Goal: Find specific page/section: Find specific page/section

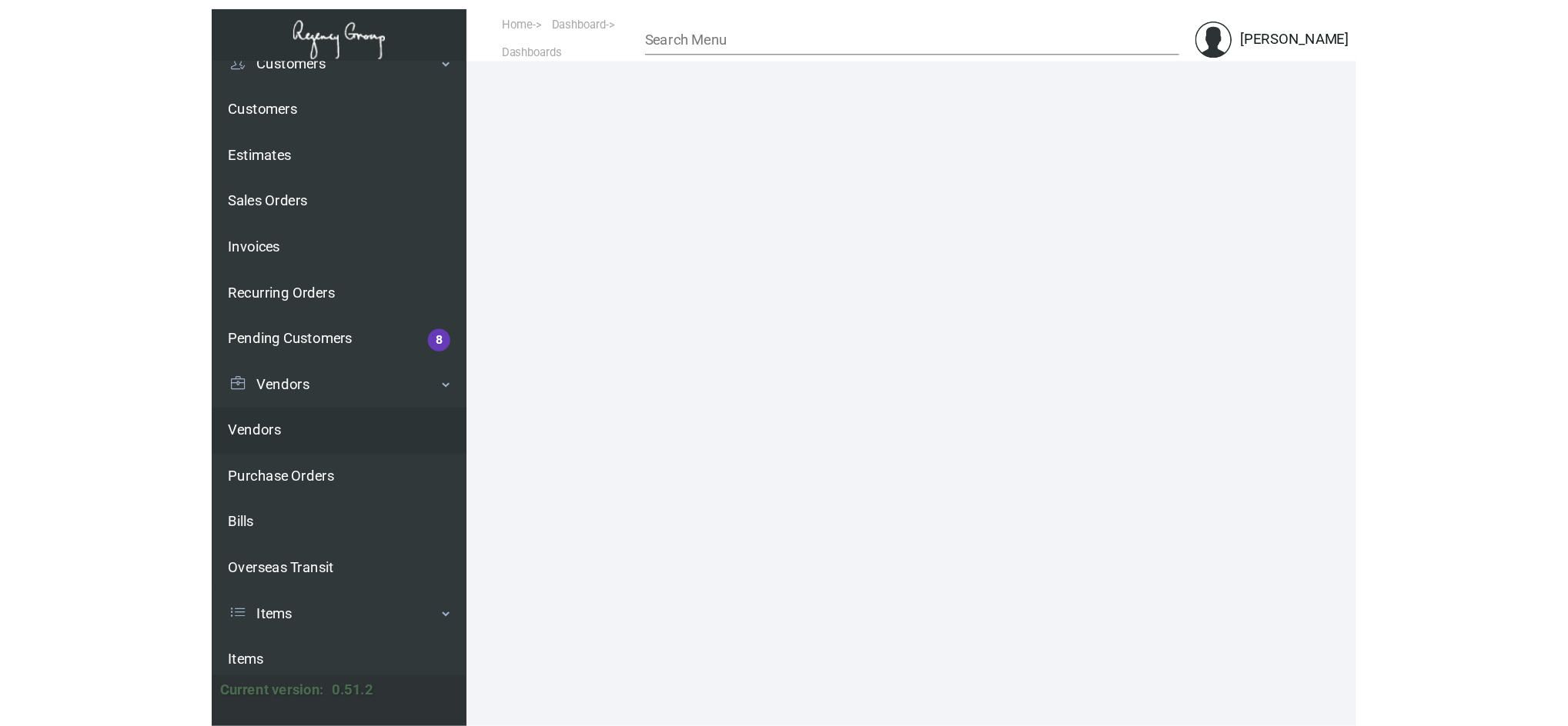
scroll to position [111, 0]
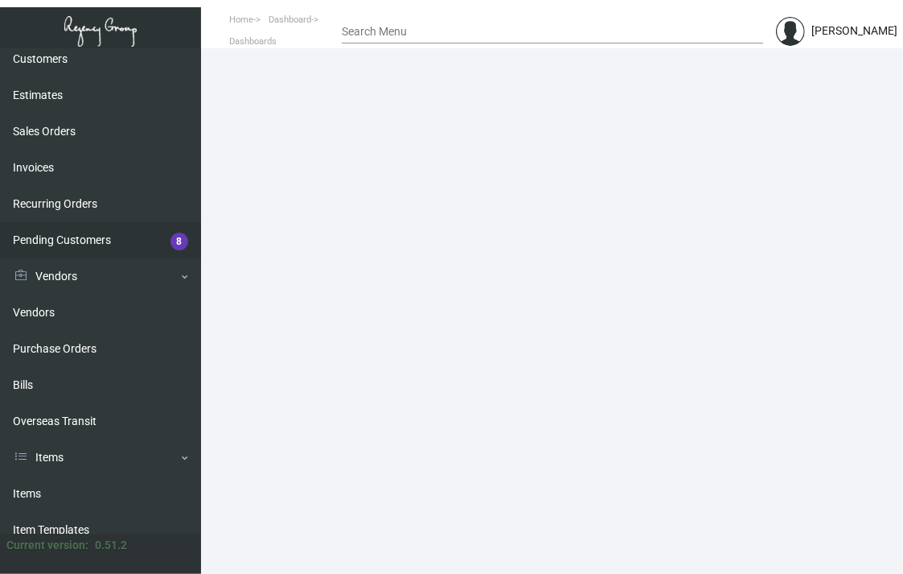
click at [80, 251] on link "Pending Customers 8" at bounding box center [100, 240] width 201 height 36
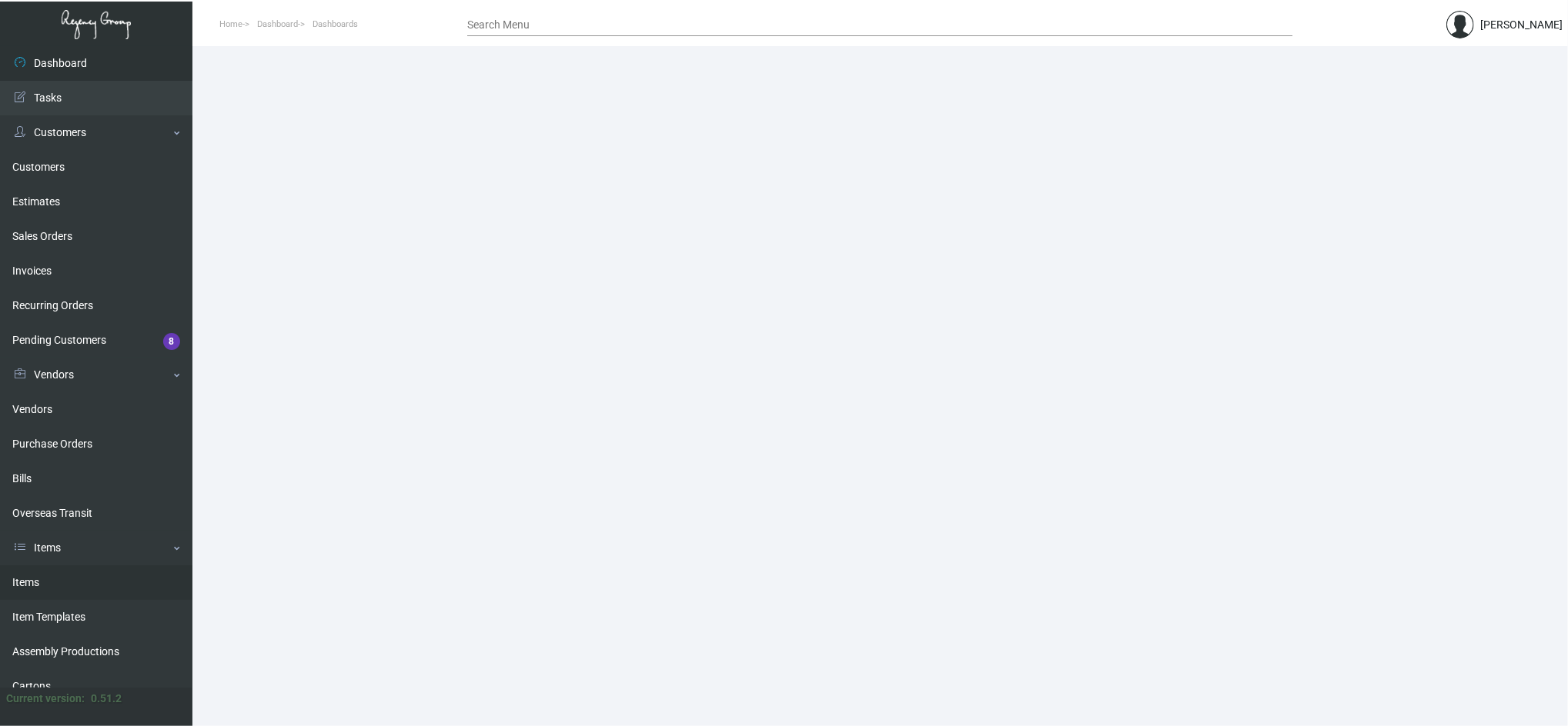
click at [121, 581] on link "Items" at bounding box center [96, 583] width 192 height 34
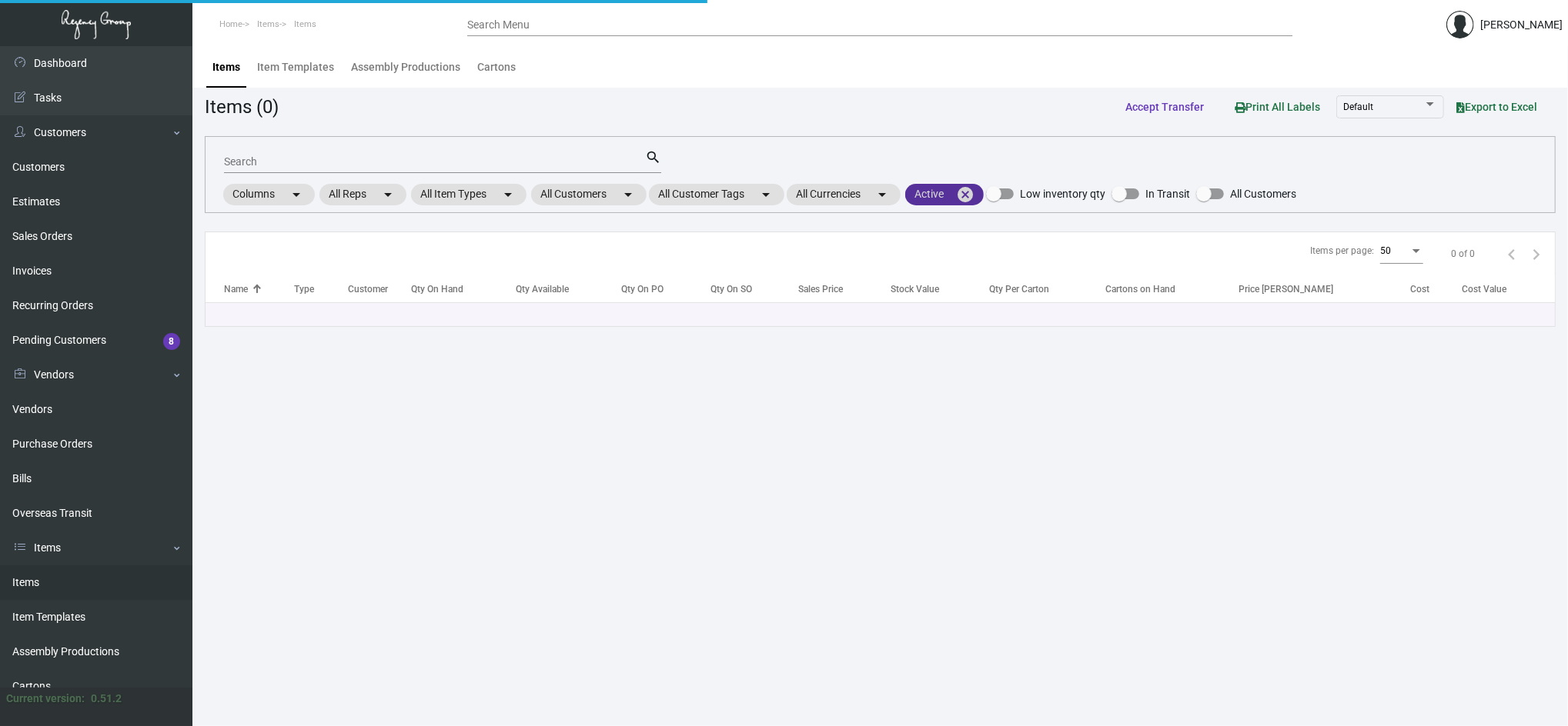
click at [974, 199] on mat-icon "cancel" at bounding box center [964, 194] width 18 height 18
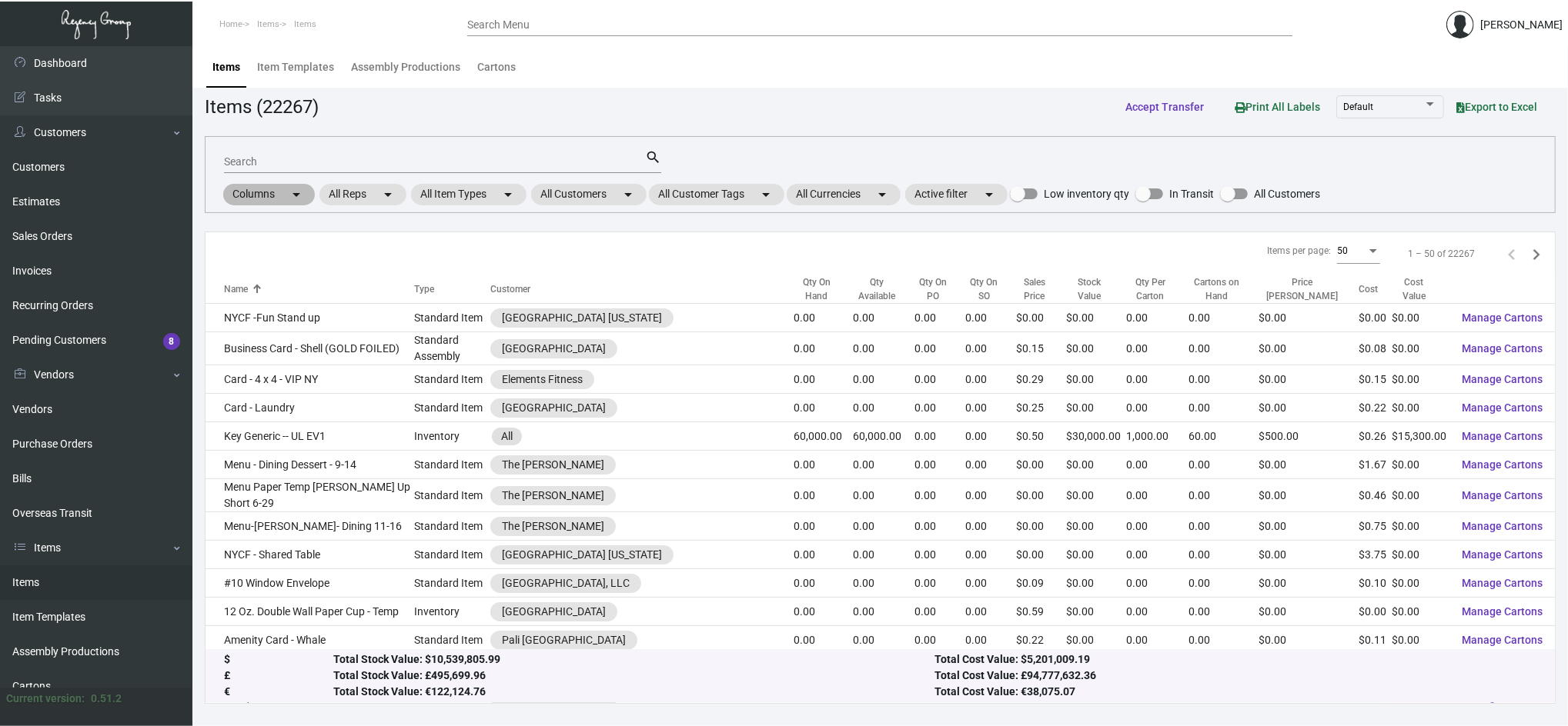
click at [634, 206] on div "Columns arrow_drop_down All Reps arrow_drop_down All Item Types arrow_drop_down…" at bounding box center [770, 194] width 1099 height 26
click at [618, 199] on mat-chip "All Customers arrow_drop_down" at bounding box center [588, 194] width 116 height 22
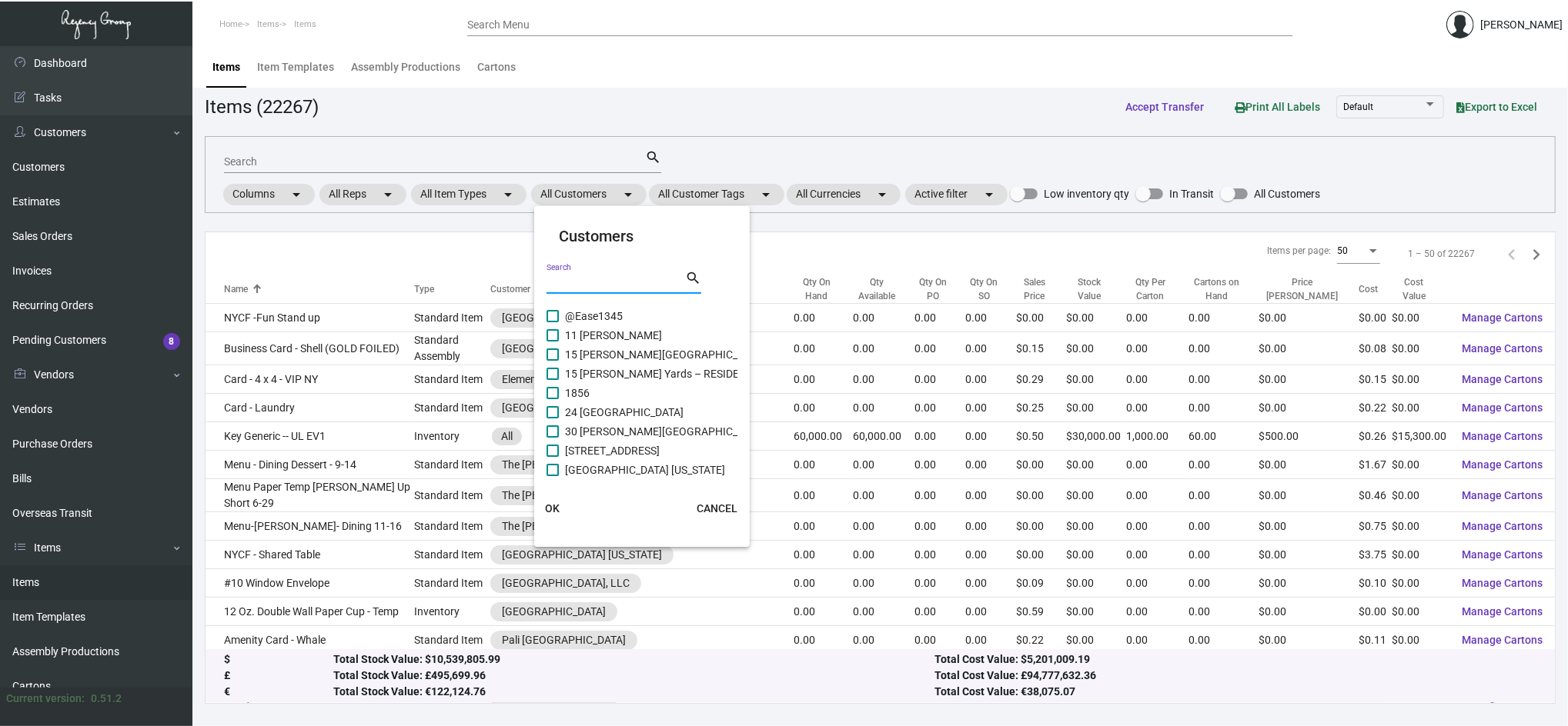
click at [657, 279] on input "Search" at bounding box center [615, 283] width 139 height 12
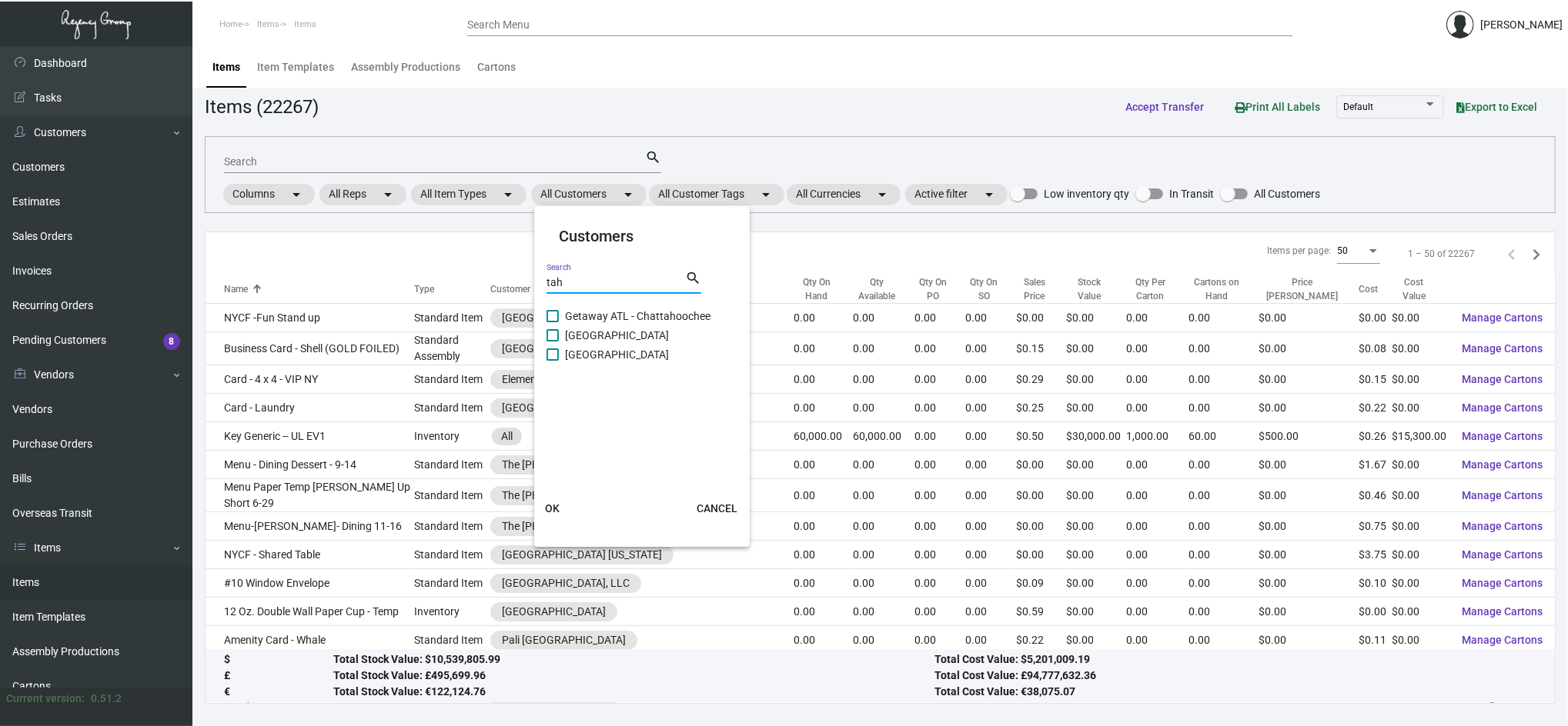
type input "tah"
click at [669, 354] on span "Margaritaville Lake Tahoe Resort" at bounding box center [617, 354] width 104 height 18
click at [553, 361] on input "Margaritaville Lake Tahoe Resort" at bounding box center [552, 361] width 1 height 1
checkbox input "true"
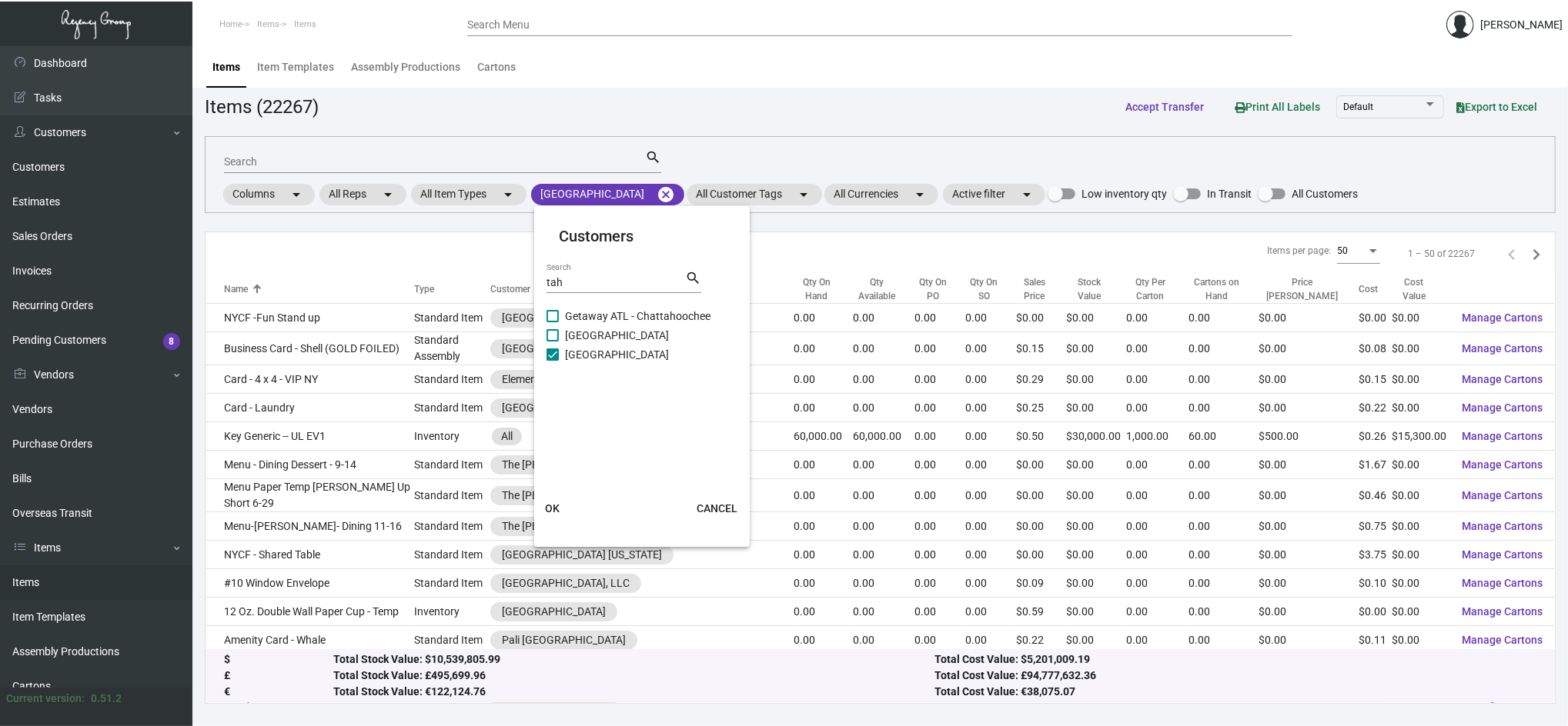
click at [666, 333] on span "Landing Tahoe Resort & Spa" at bounding box center [617, 335] width 104 height 18
click at [553, 341] on input "Landing Tahoe Resort & Spa" at bounding box center [552, 341] width 1 height 1
checkbox input "true"
click at [658, 319] on span "Getaway ATL - Chattahoochee" at bounding box center [638, 316] width 145 height 18
click at [553, 322] on input "Getaway ATL - Chattahoochee" at bounding box center [552, 322] width 1 height 1
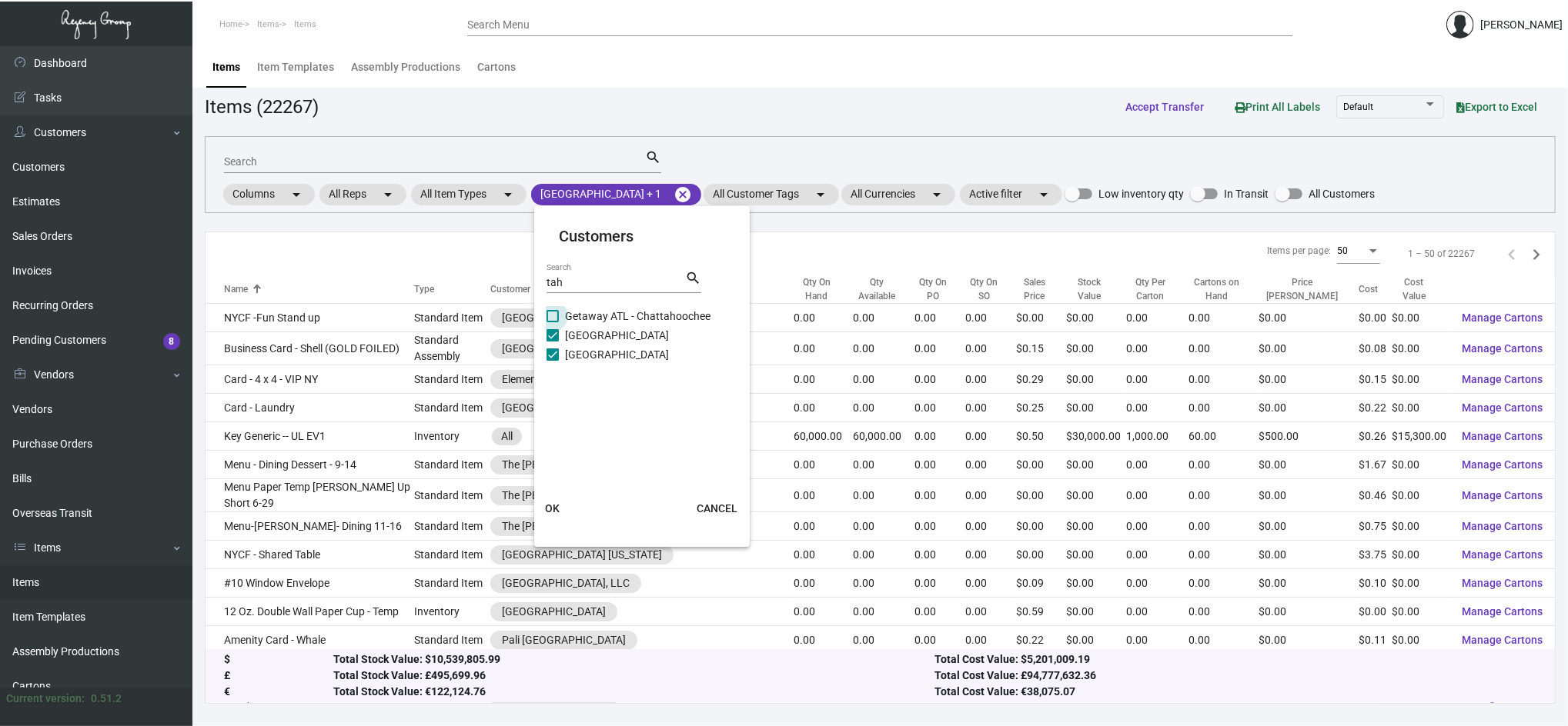
checkbox input "true"
click at [550, 510] on span "OK" at bounding box center [552, 508] width 14 height 12
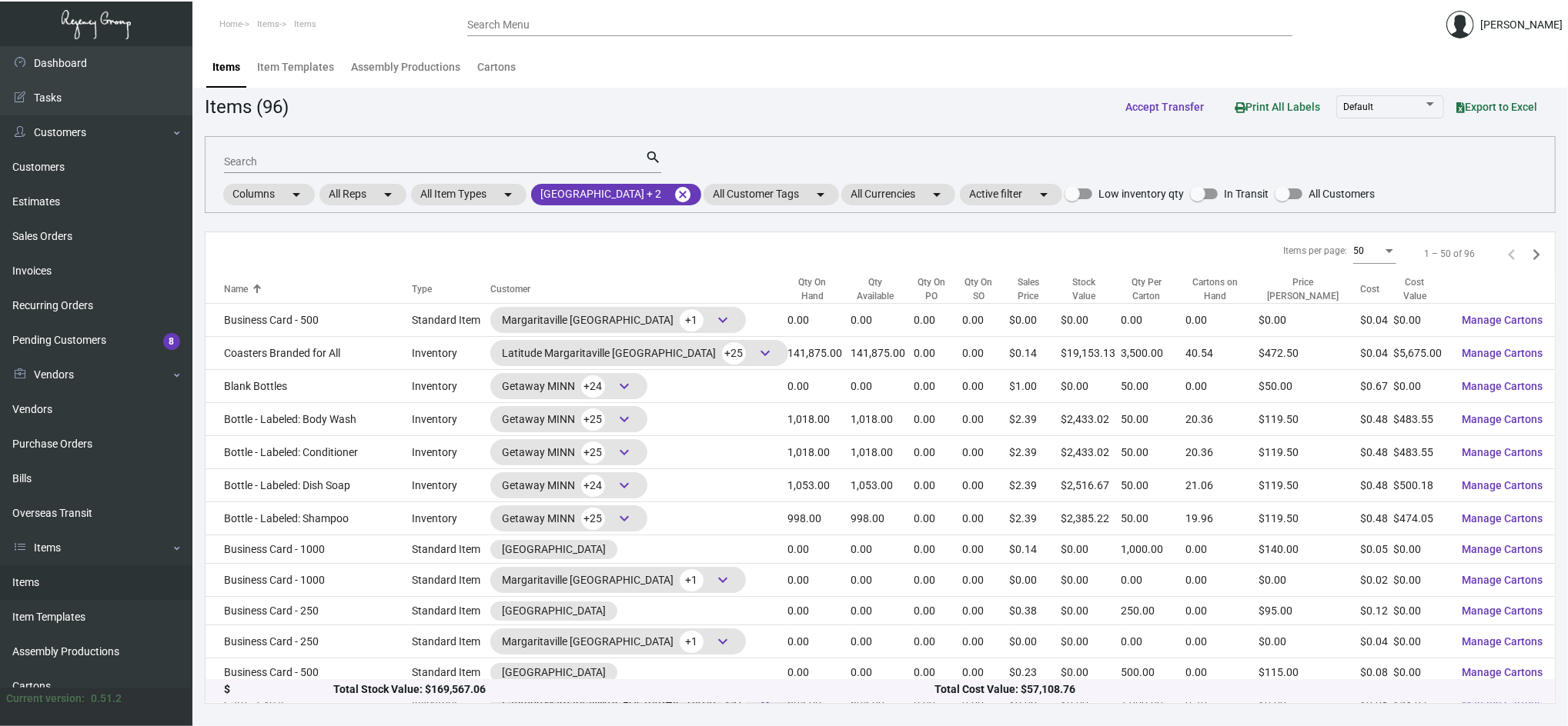
click at [450, 164] on input "Search" at bounding box center [434, 162] width 421 height 12
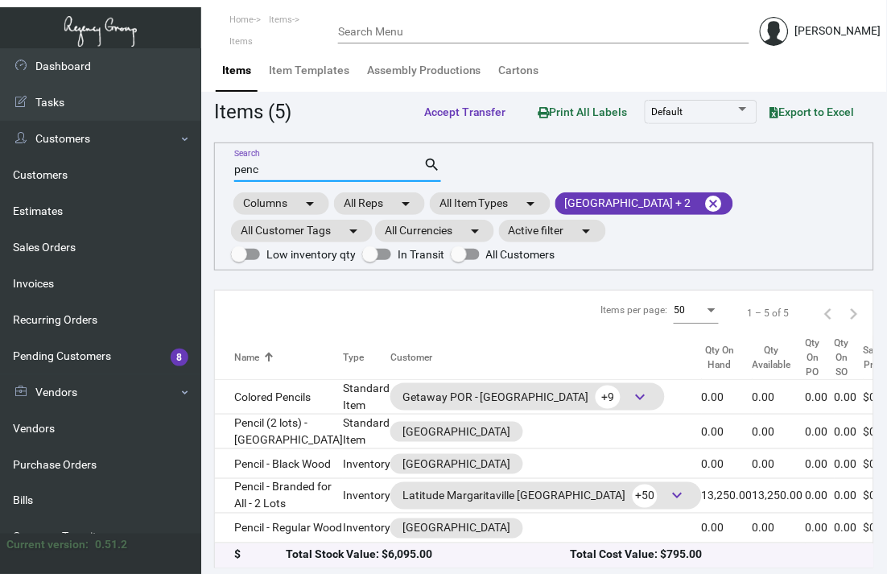
click at [240, 177] on div "penc Search" at bounding box center [329, 168] width 190 height 25
click at [237, 171] on input "penc" at bounding box center [329, 169] width 190 height 13
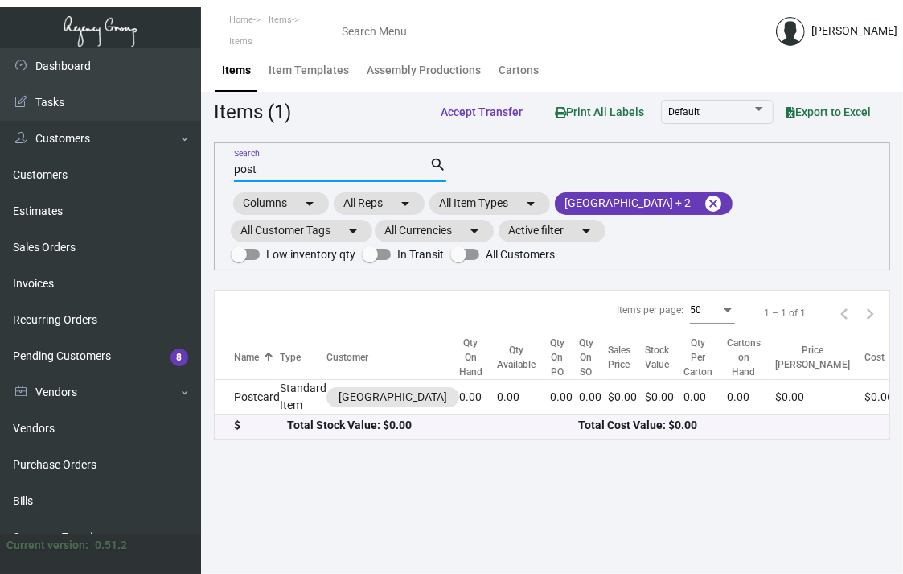
click at [237, 171] on input "post" at bounding box center [331, 169] width 195 height 13
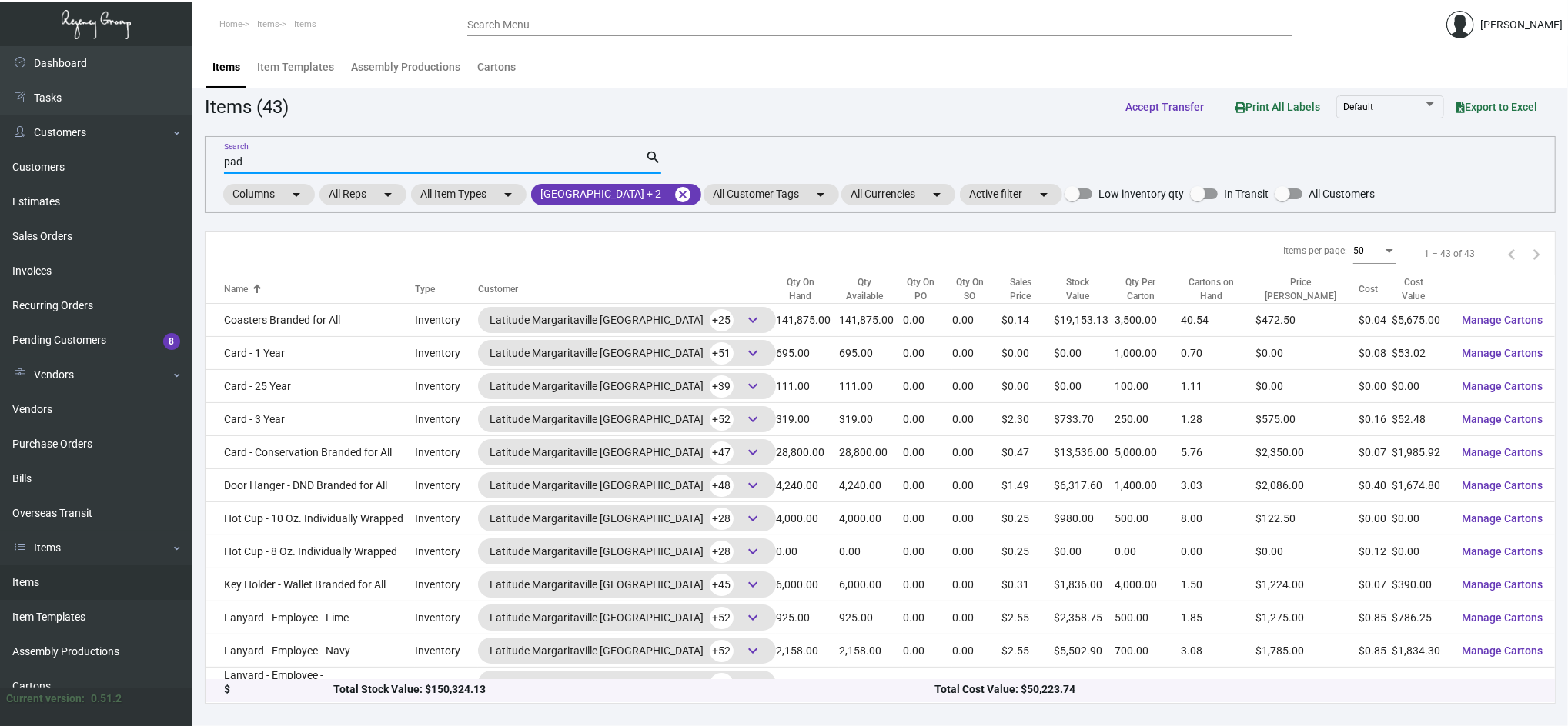
type input "pad"
